Goal: Information Seeking & Learning: Learn about a topic

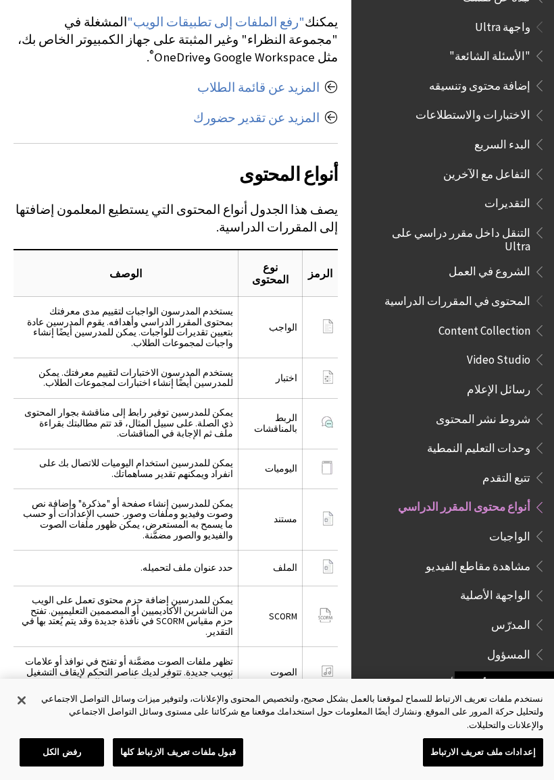
scroll to position [1405, 0]
click at [94, 551] on td "حدد عنوان ملف لتحميله." at bounding box center [126, 569] width 224 height 36
click at [210, 550] on td "حدد عنوان ملف لتحميله." at bounding box center [126, 568] width 224 height 36
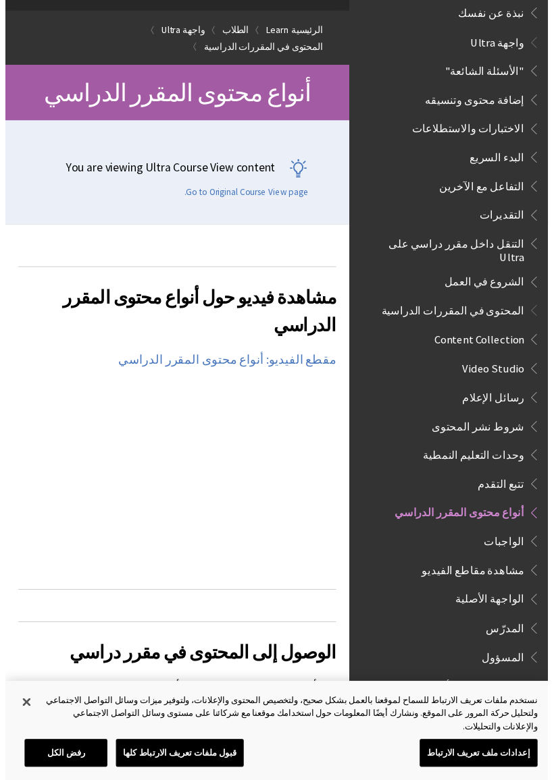
scroll to position [113, 0]
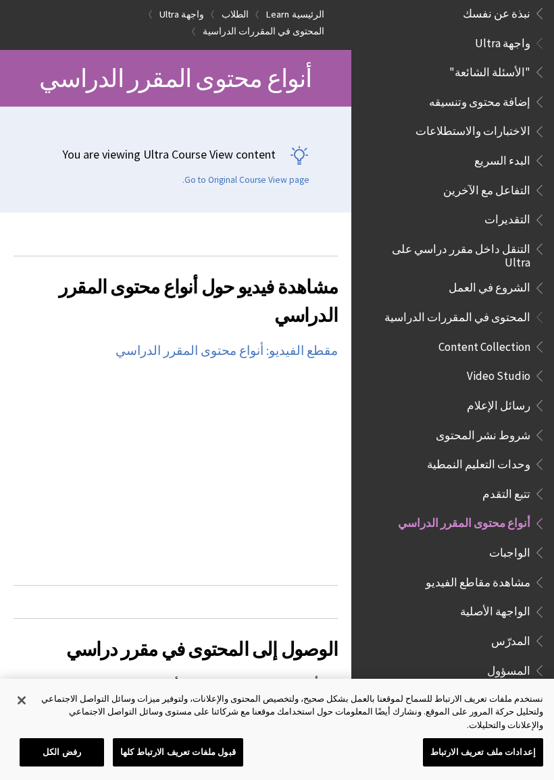
click at [514, 306] on span "المحتوى في المقررات الدراسية" at bounding box center [457, 315] width 146 height 18
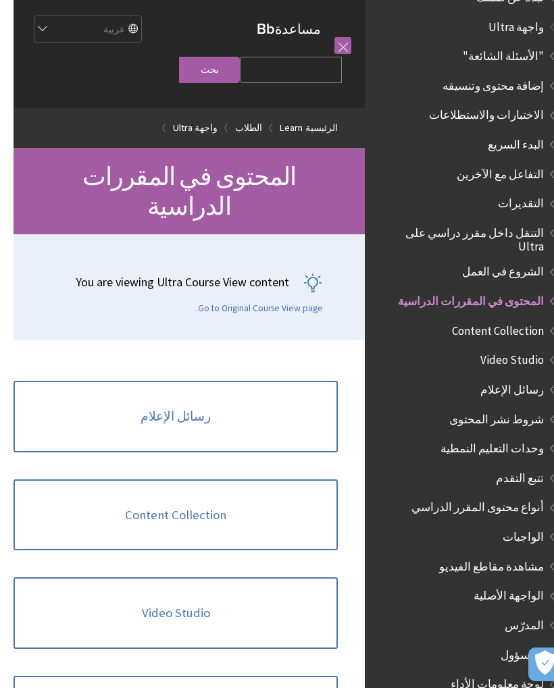
click at [509, 45] on span ""الأسئلة الشائعة"" at bounding box center [489, 54] width 81 height 18
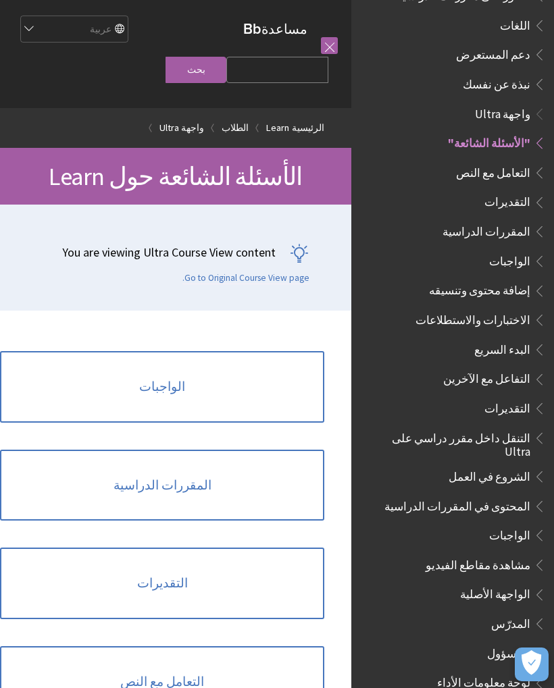
click at [190, 485] on link "المقررات الدراسية" at bounding box center [162, 486] width 324 height 72
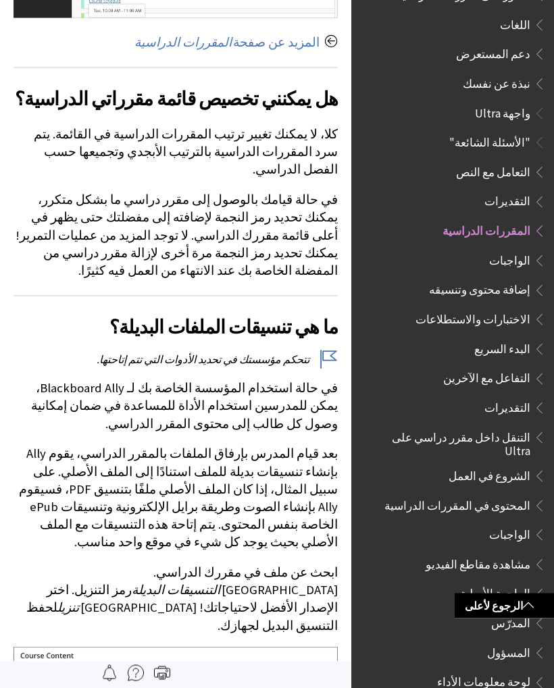
scroll to position [932, 0]
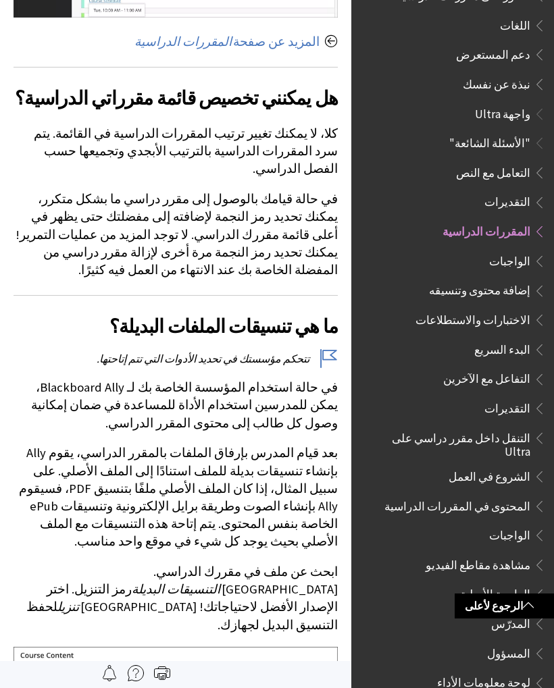
click at [325, 351] on p "تتحكم مؤسستك في تحديد الأدوات التي تتم إتاحتها." at bounding box center [176, 358] width 324 height 15
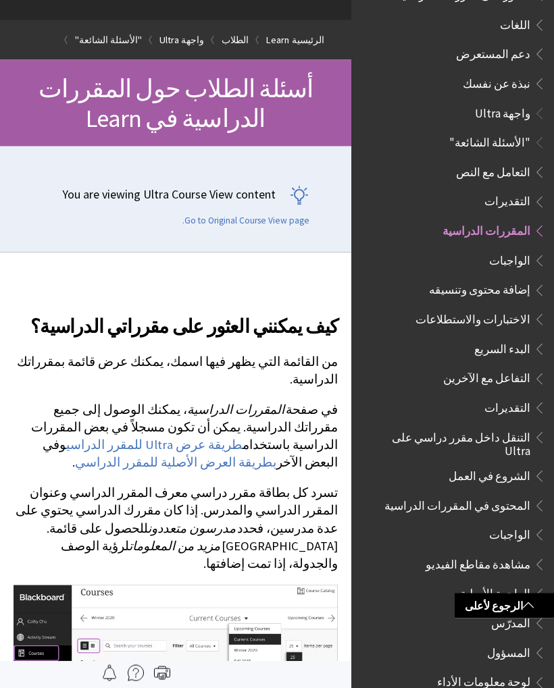
scroll to position [0, 0]
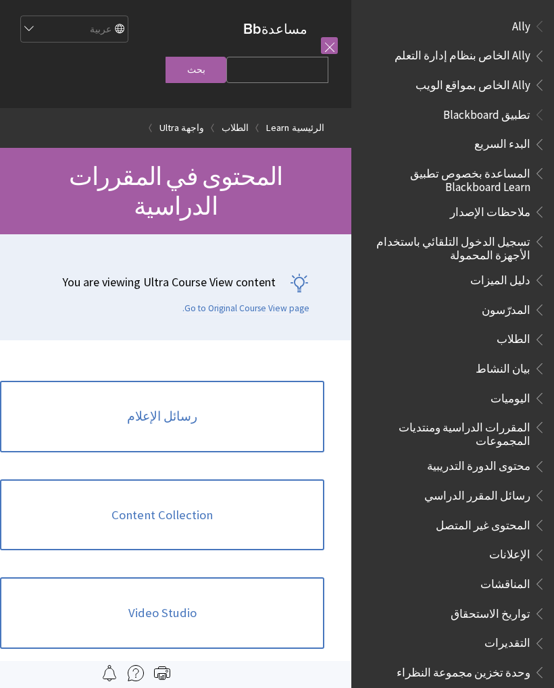
scroll to position [1337, 0]
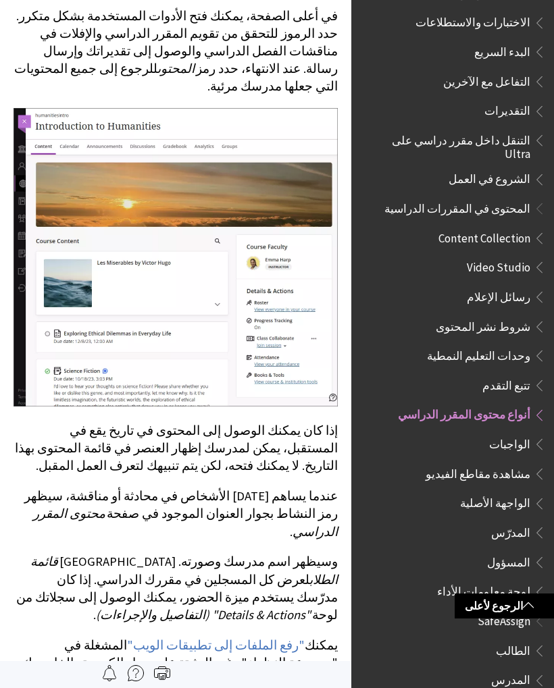
scroll to position [151, 0]
